Goal: Task Accomplishment & Management: Use online tool/utility

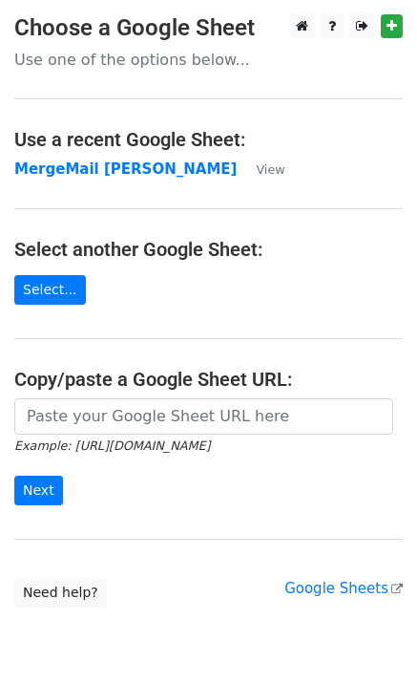
click at [83, 181] on main "Choose a Google Sheet Use one of the options below... Use a recent Google Sheet…" at bounding box center [208, 310] width 417 height 593
click at [83, 178] on strong "MergeMail [PERSON_NAME]" at bounding box center [125, 168] width 222 height 17
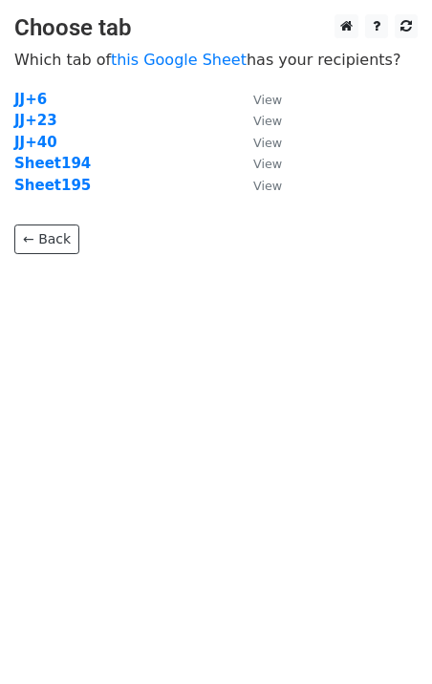
click at [65, 181] on strong "Sheet195" at bounding box center [52, 185] width 76 height 17
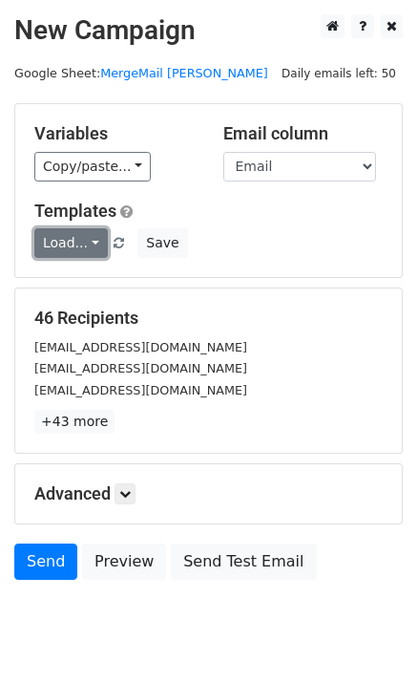
click at [61, 255] on link "Load..." at bounding box center [71, 243] width 74 height 30
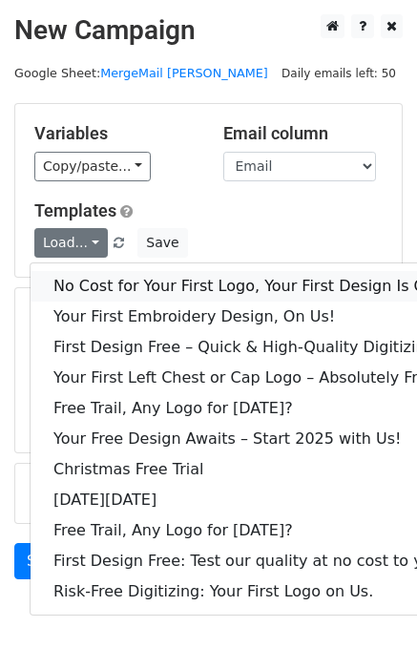
click at [92, 275] on link "No Cost for Your First Logo, Your First Design Is On Us!" at bounding box center [260, 286] width 458 height 31
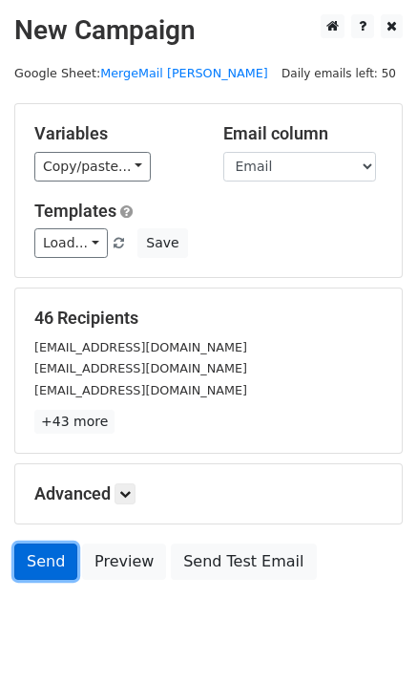
click at [46, 574] on link "Send" at bounding box center [45, 561] width 63 height 36
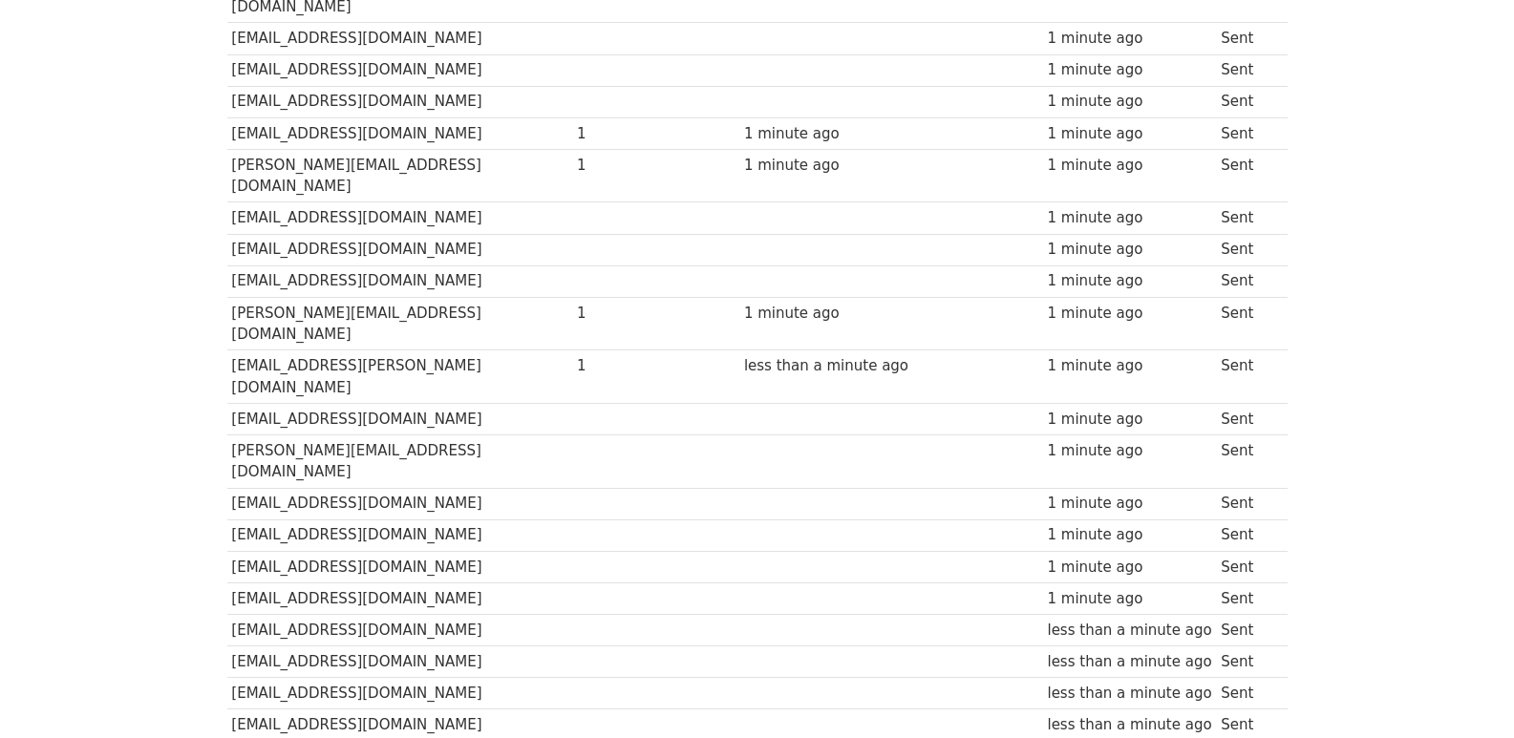
scroll to position [1203, 0]
